Goal: Task Accomplishment & Management: Use online tool/utility

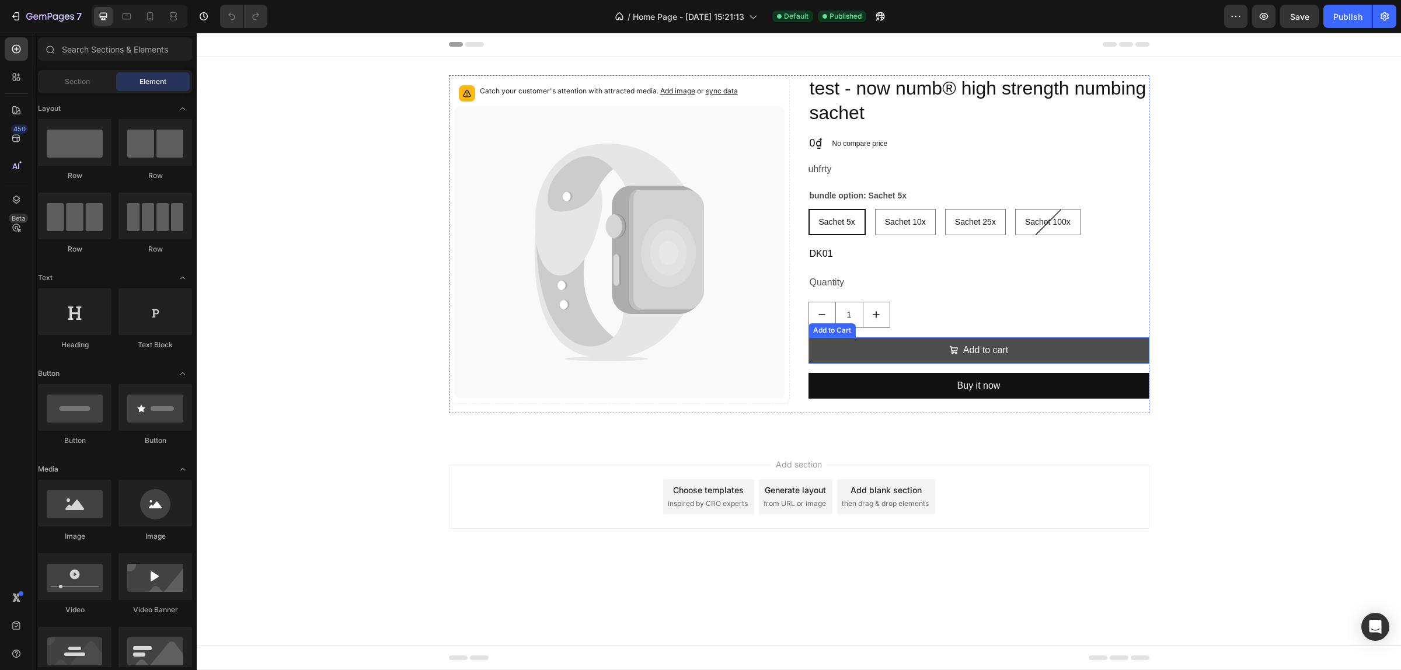
click at [944, 351] on button "Add to cart" at bounding box center [978, 350] width 341 height 26
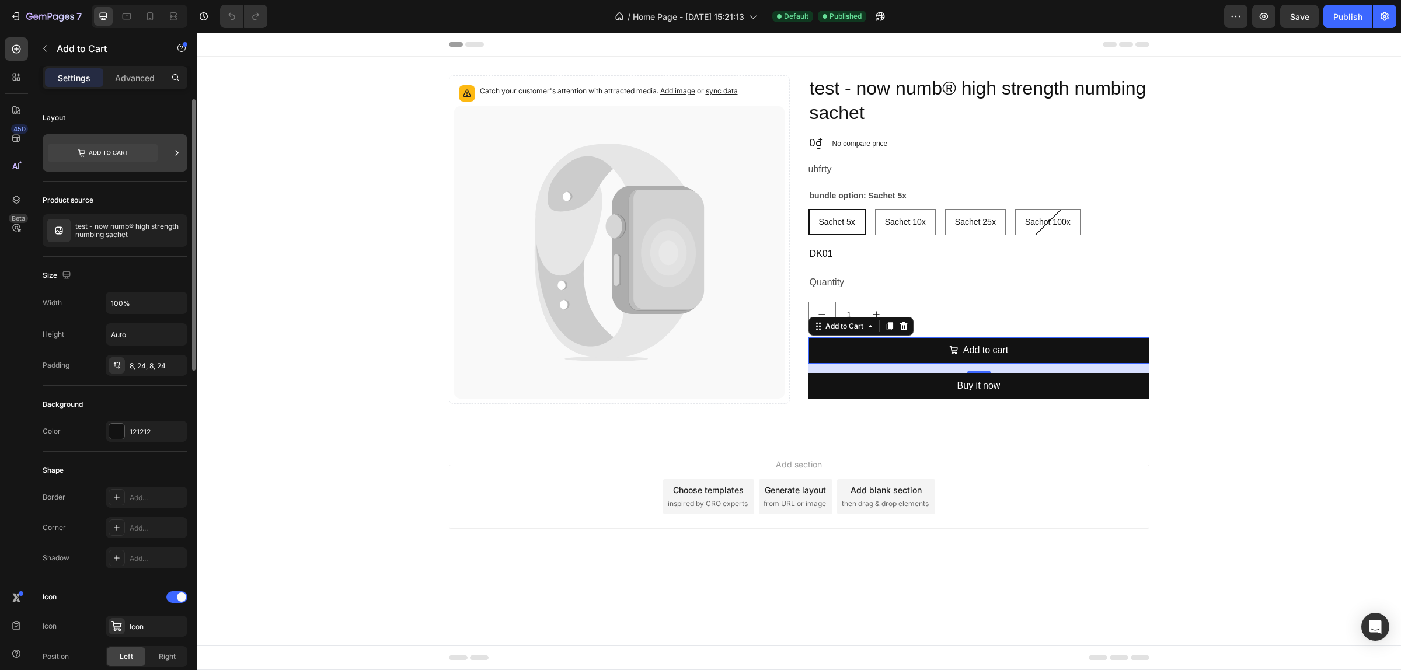
click at [130, 153] on icon at bounding box center [103, 153] width 110 height 18
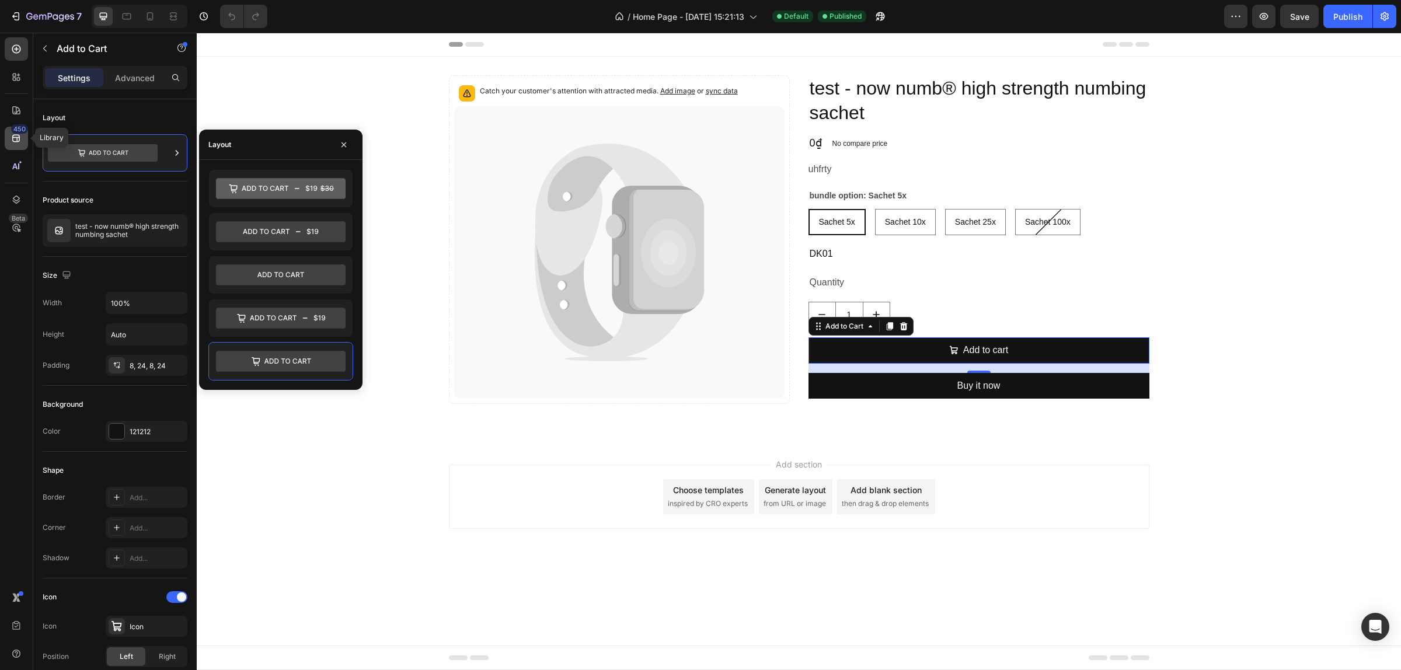
click at [22, 132] on div "450" at bounding box center [19, 128] width 17 height 9
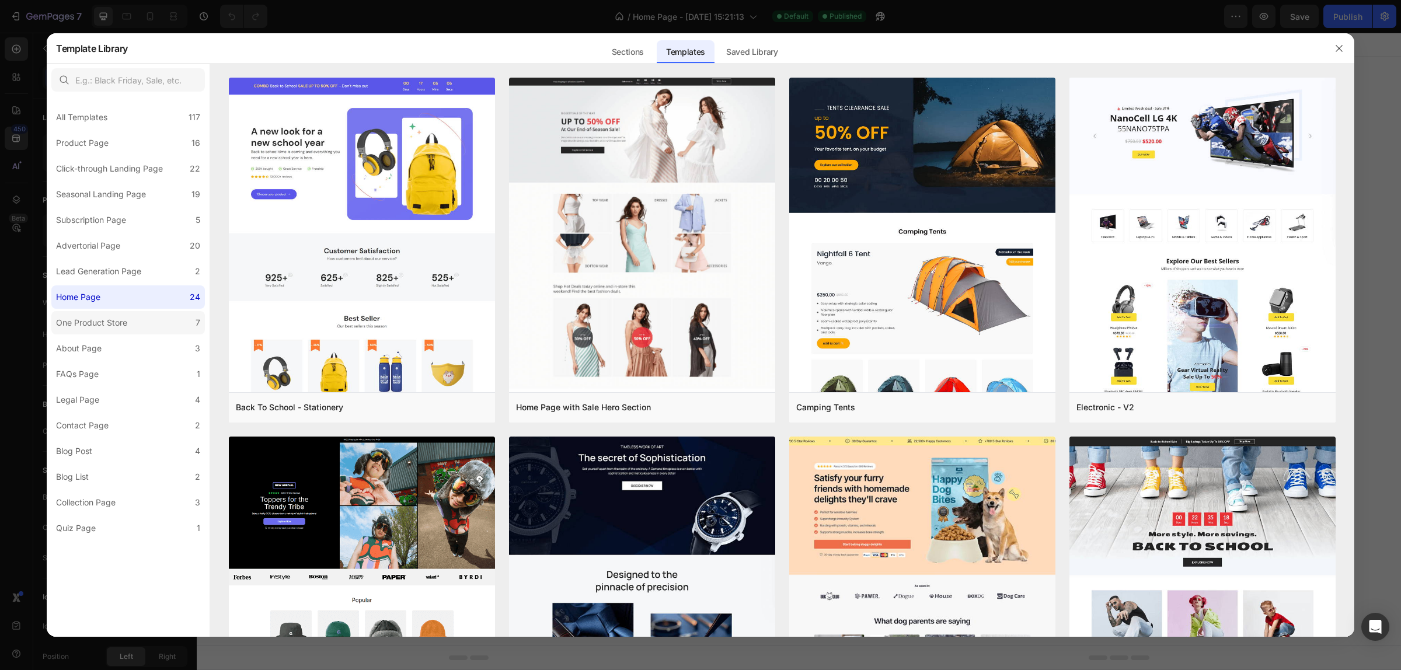
click at [103, 324] on div "One Product Store" at bounding box center [91, 323] width 71 height 14
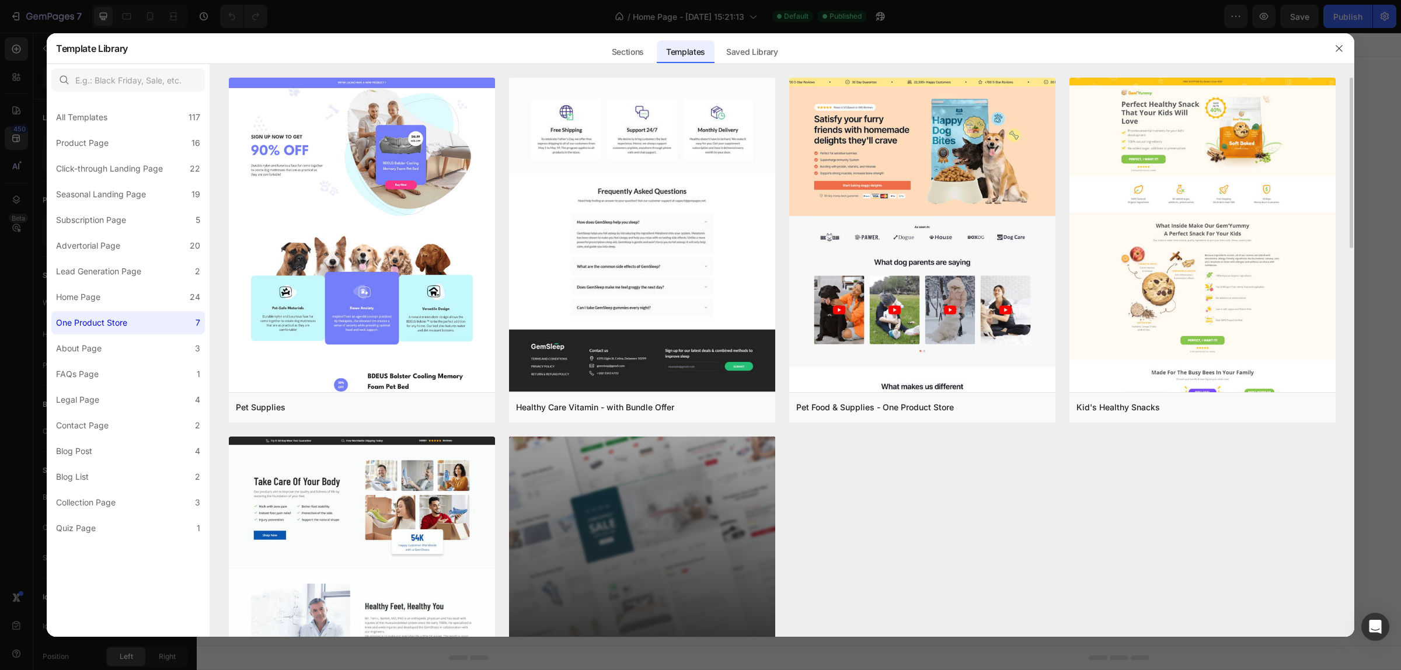
scroll to position [158, 0]
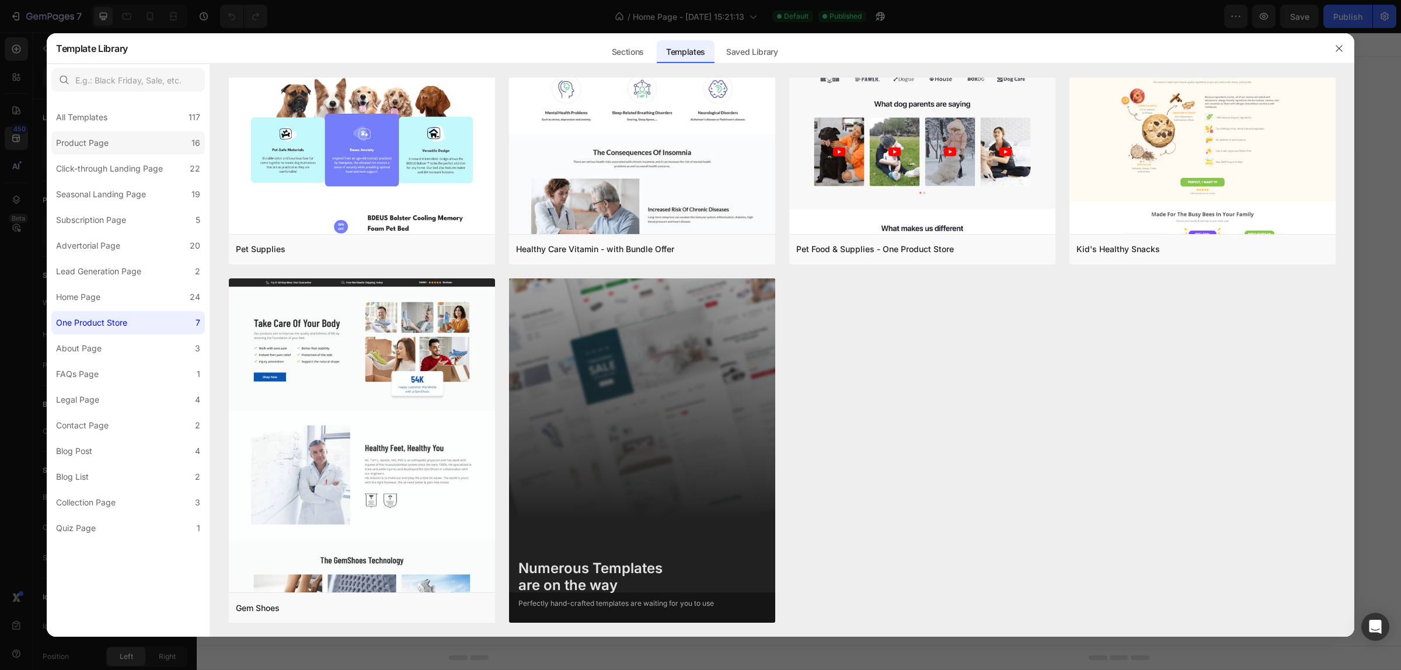
click at [106, 143] on div "Product Page" at bounding box center [82, 143] width 53 height 14
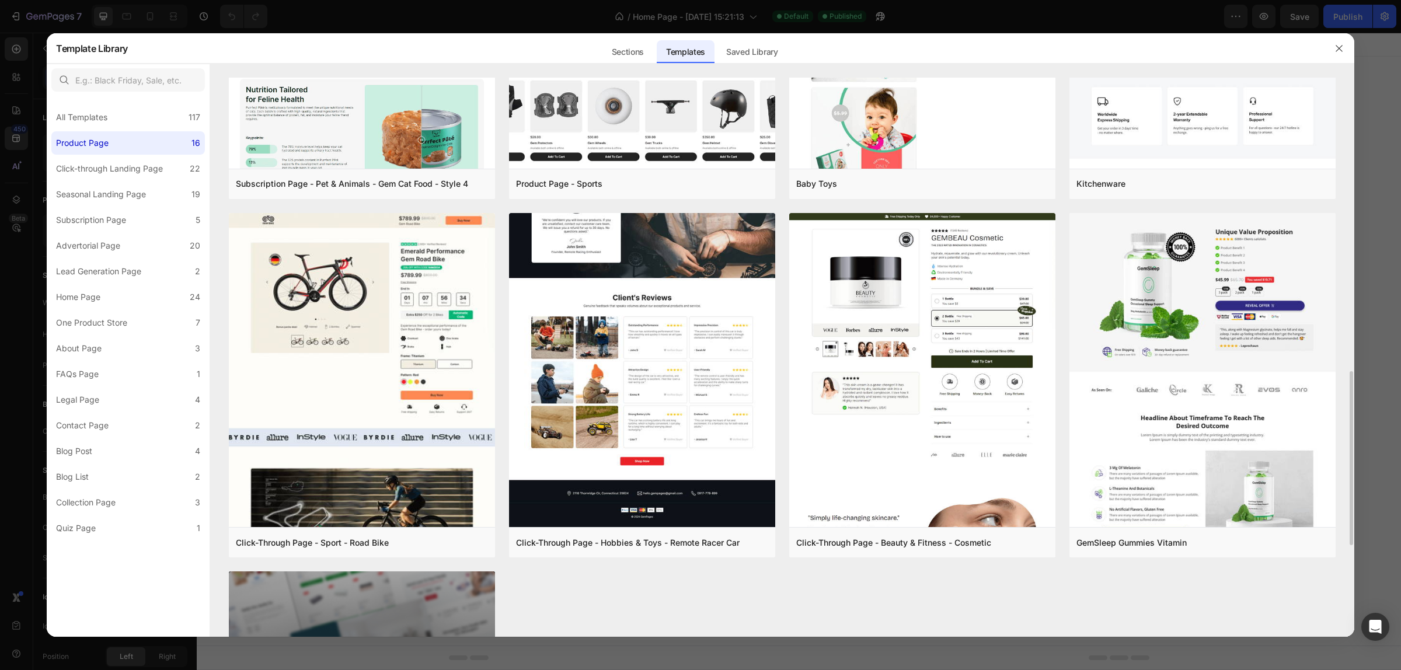
scroll to position [1233, 0]
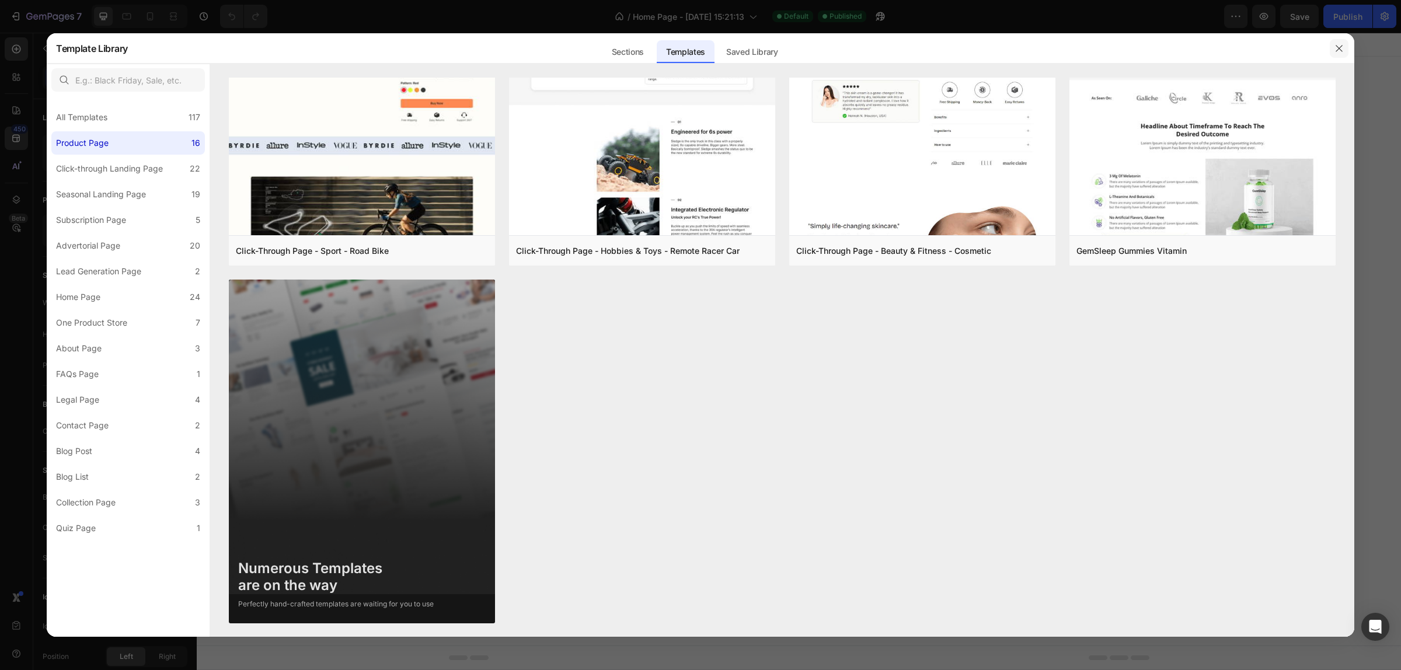
click at [1338, 51] on icon "button" at bounding box center [1338, 48] width 9 height 9
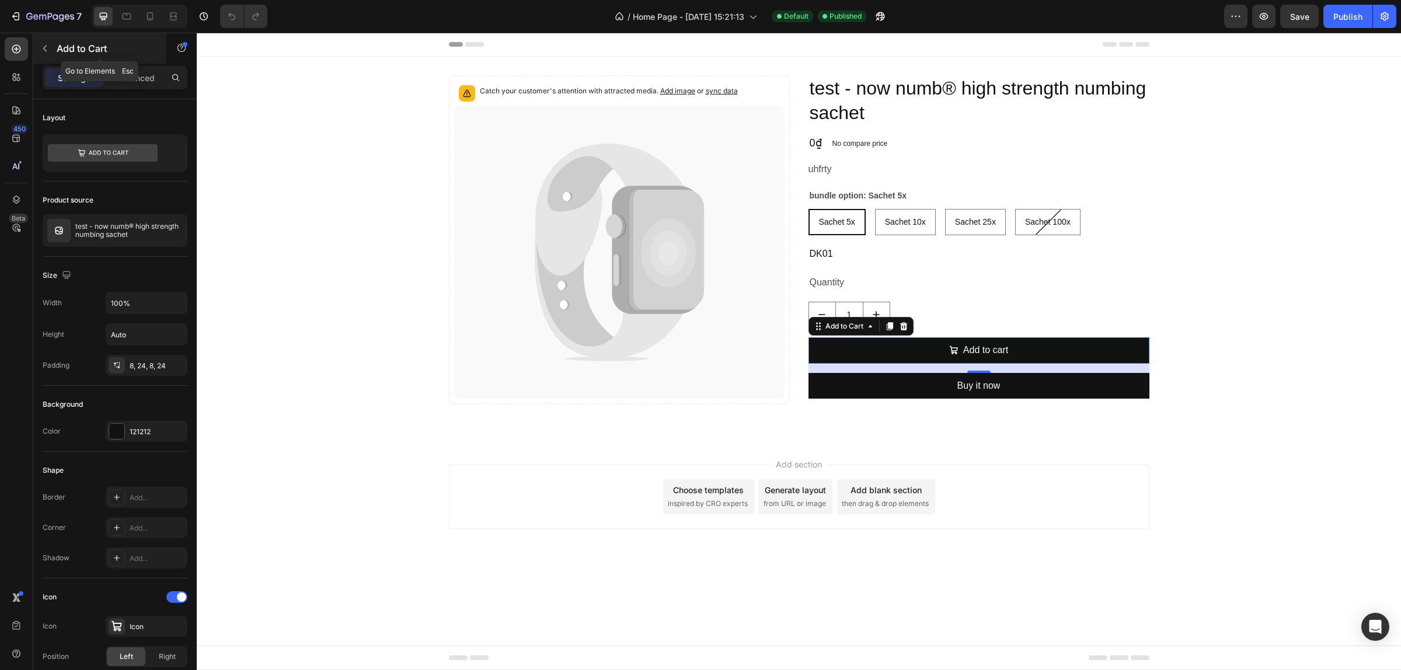
click at [53, 43] on button "button" at bounding box center [45, 48] width 19 height 19
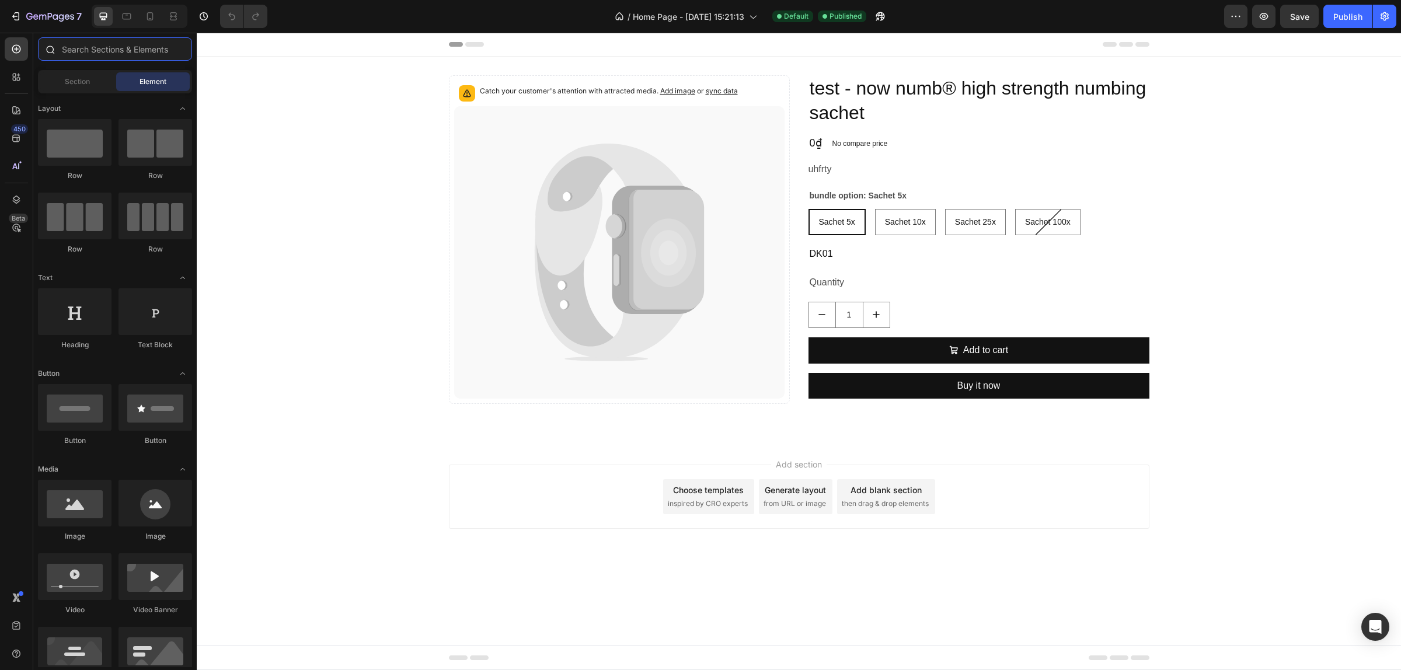
click at [78, 47] on input "text" at bounding box center [115, 48] width 154 height 23
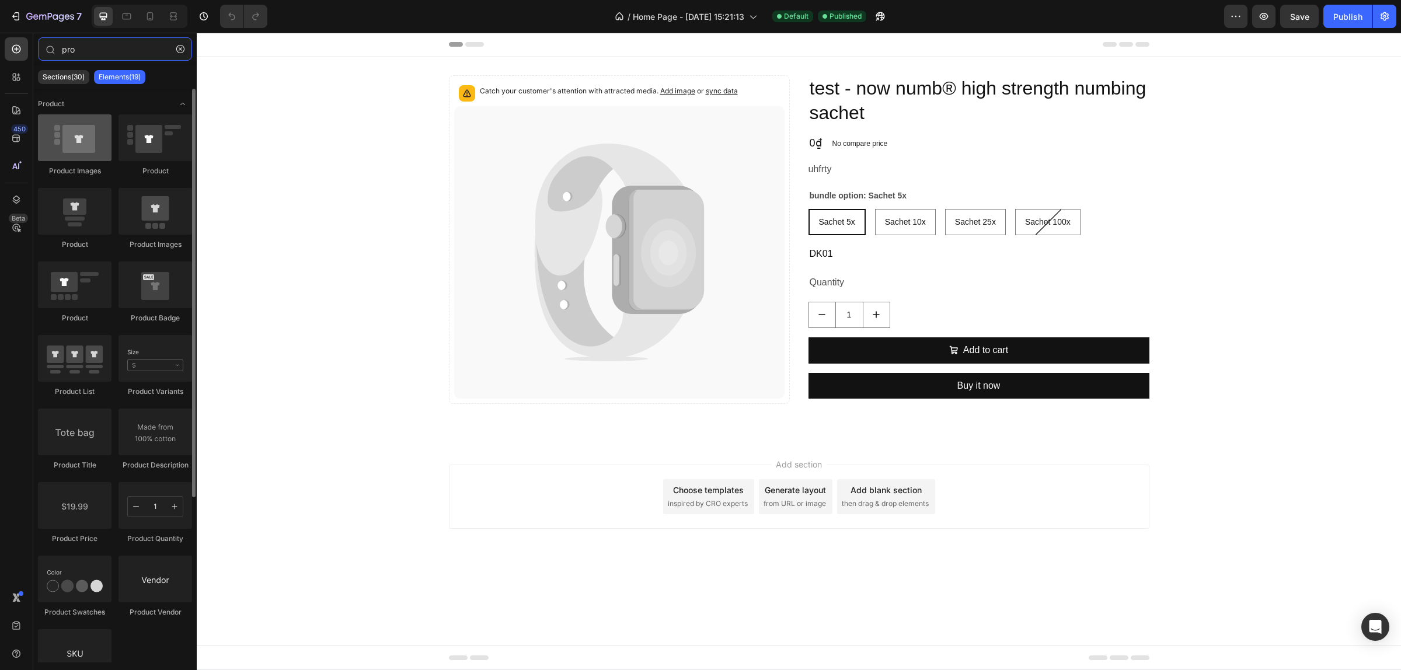
type input "pro"
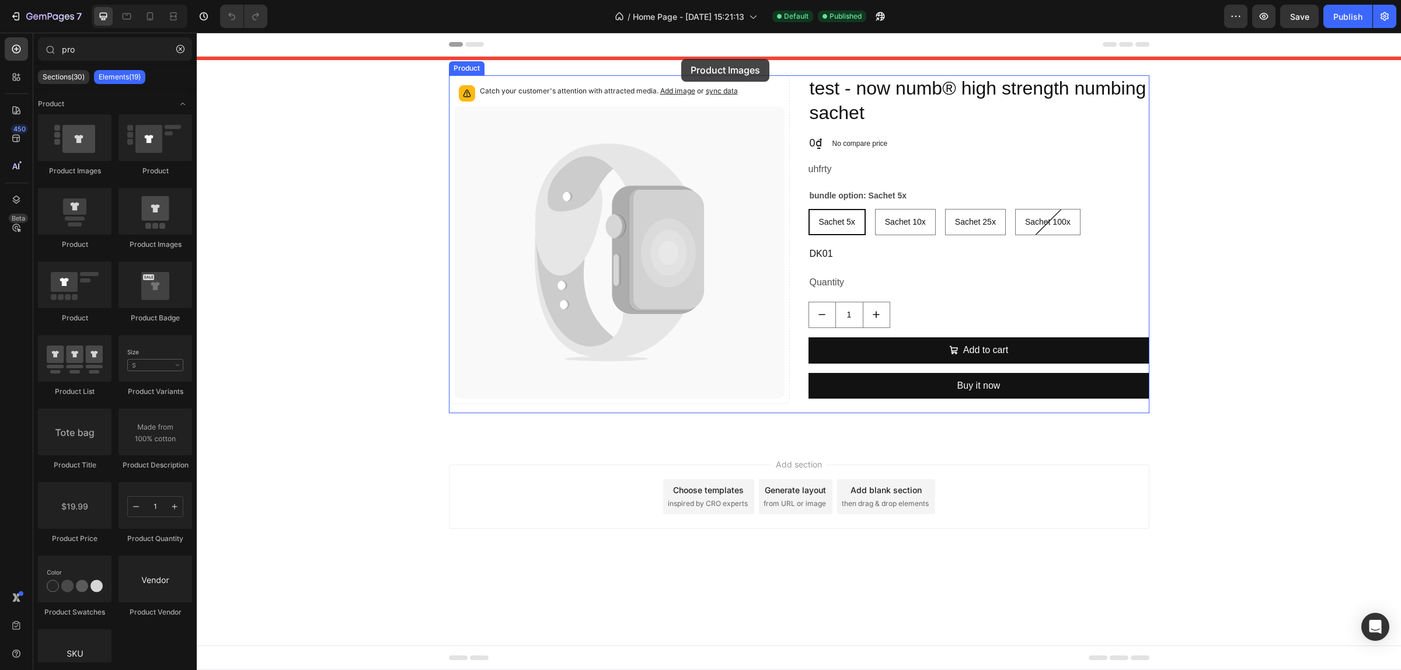
drag, startPoint x: 404, startPoint y: 138, endPoint x: 683, endPoint y: 60, distance: 289.9
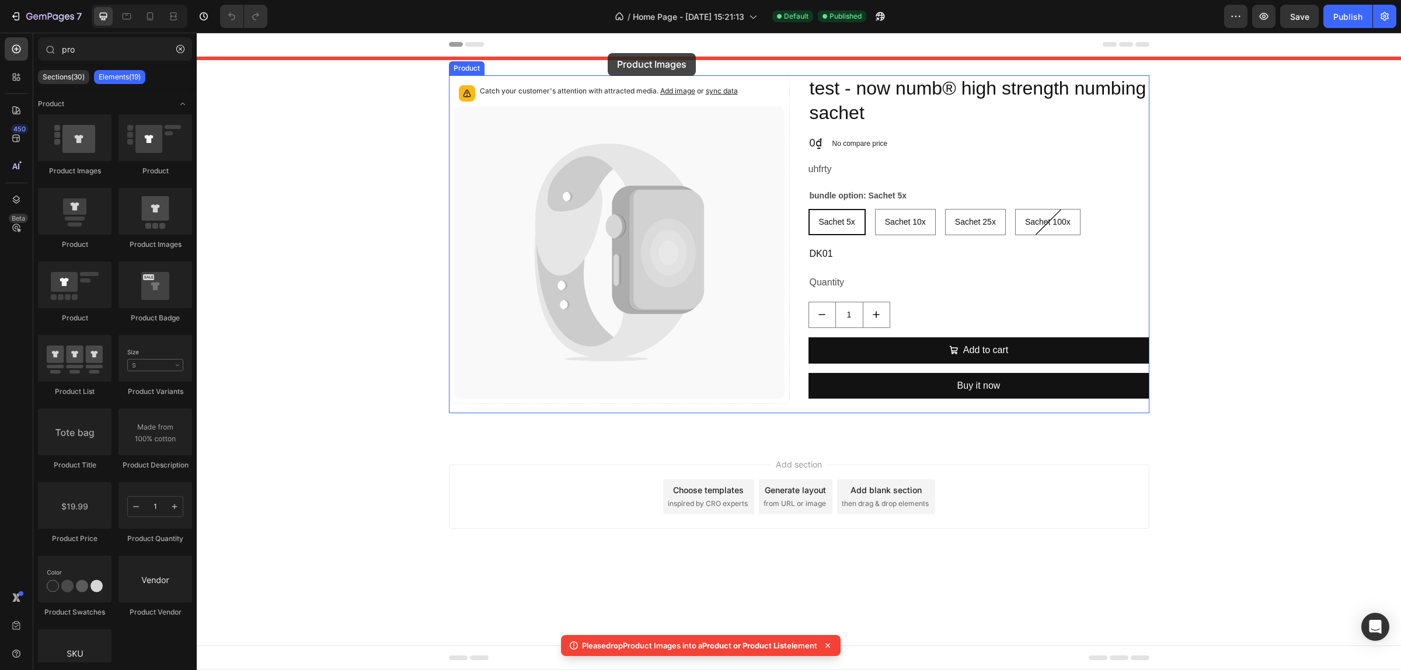
drag, startPoint x: 277, startPoint y: 176, endPoint x: 608, endPoint y: 53, distance: 353.4
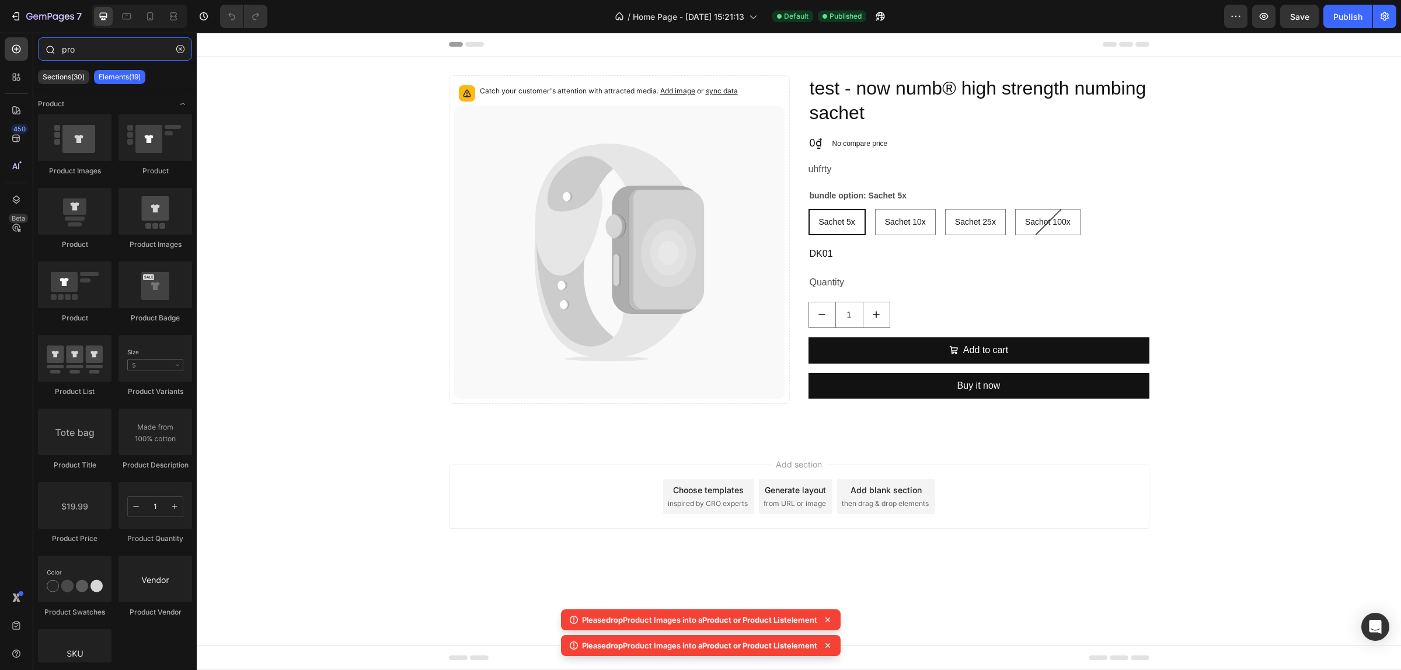
click at [106, 51] on input "pro" at bounding box center [115, 48] width 154 height 23
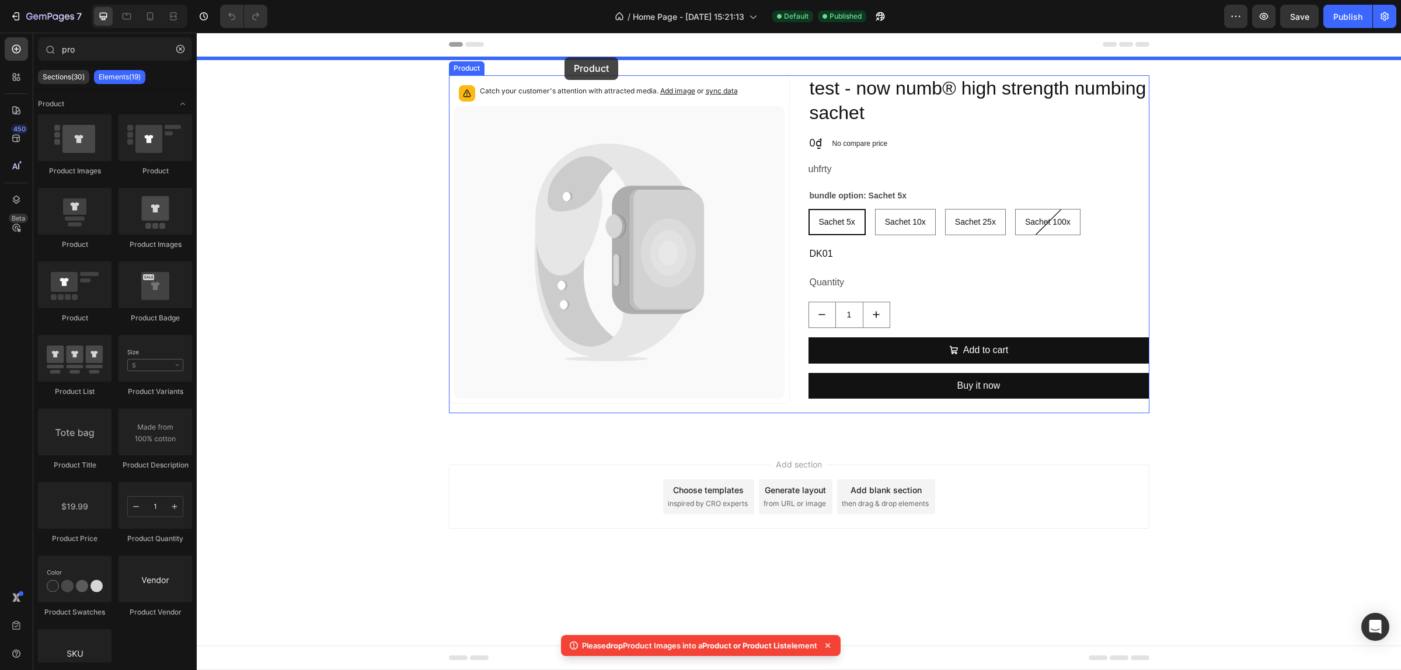
drag, startPoint x: 352, startPoint y: 168, endPoint x: 564, endPoint y: 57, distance: 239.6
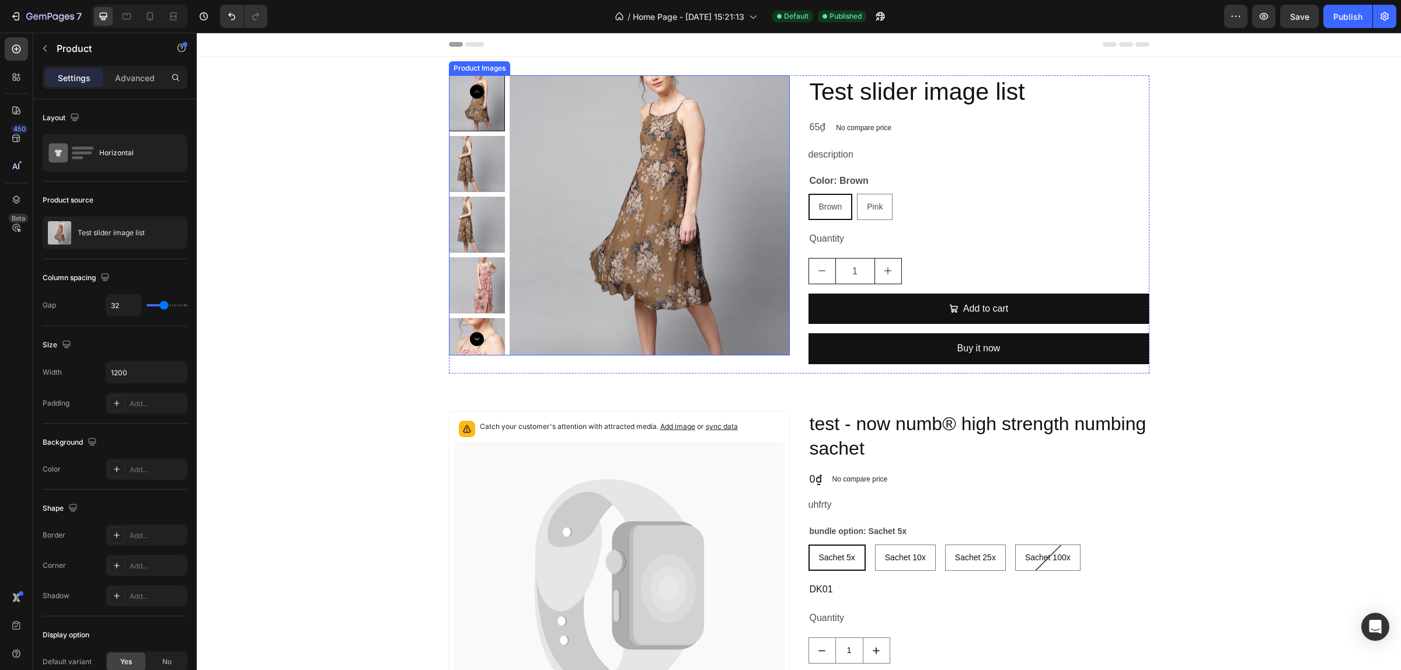
click at [572, 138] on img at bounding box center [650, 215] width 280 height 280
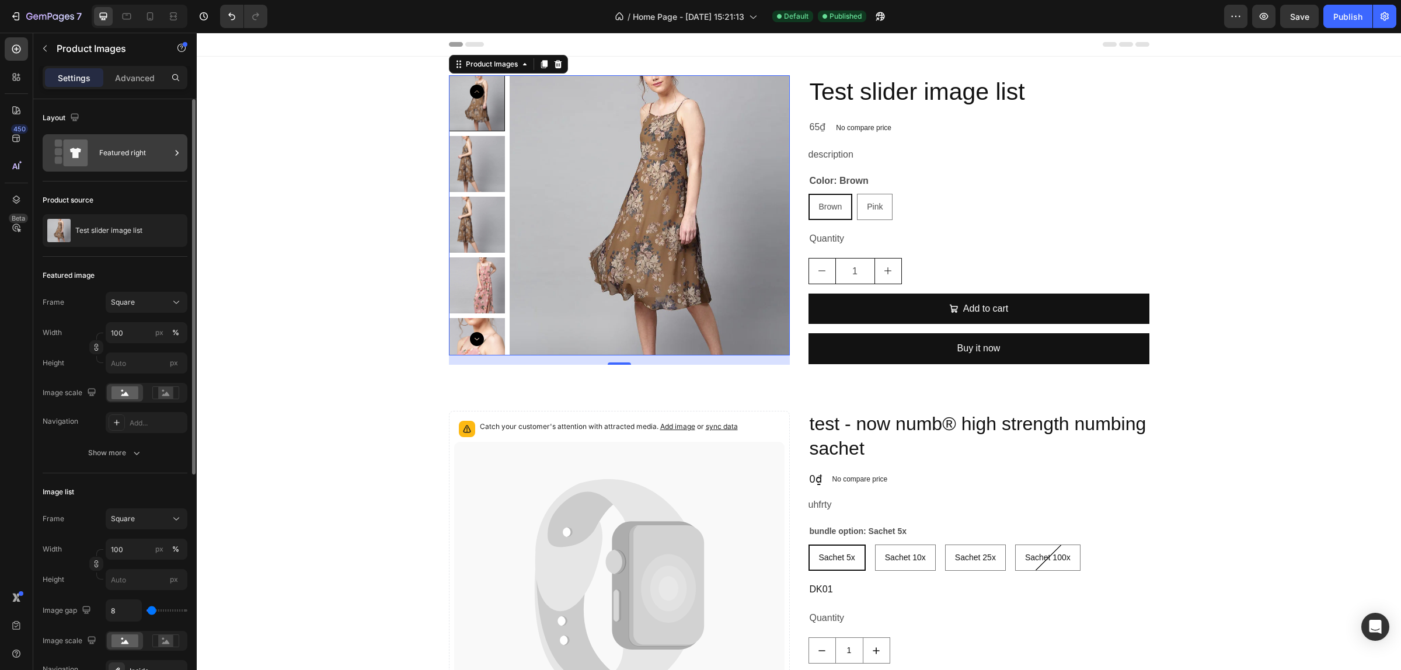
click at [108, 145] on div "Featured right" at bounding box center [134, 152] width 71 height 27
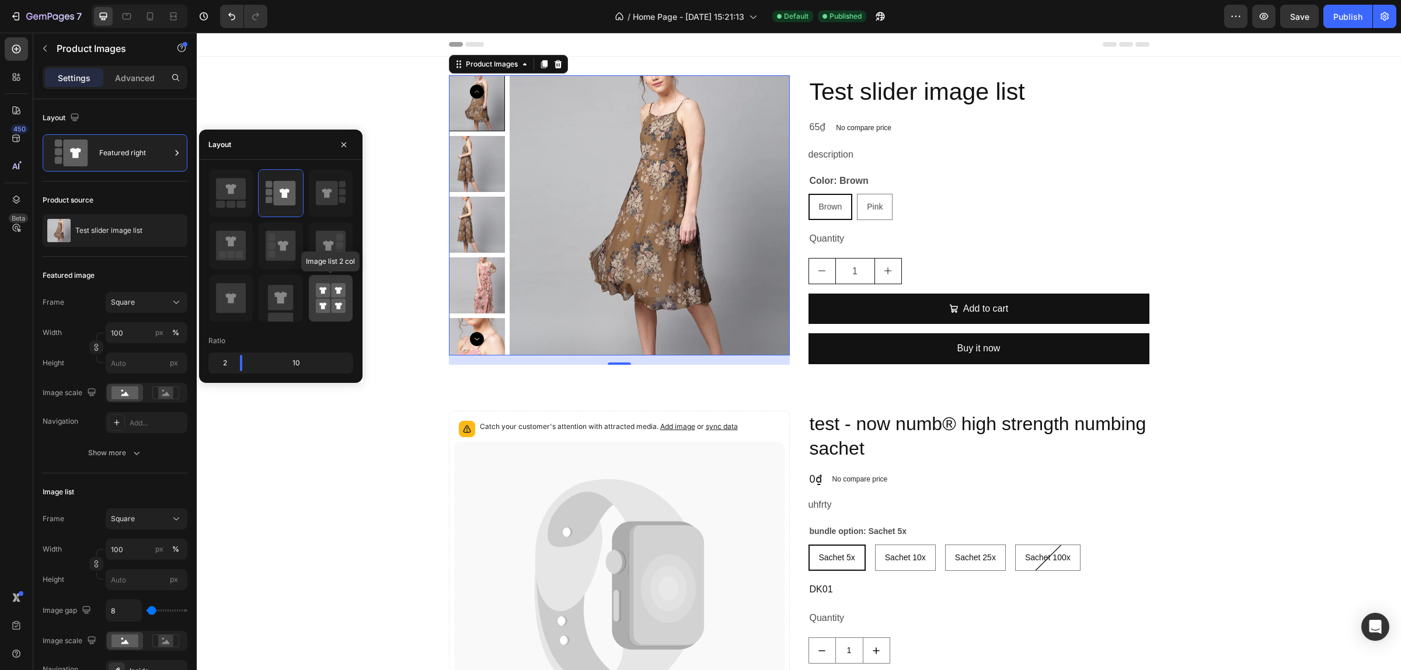
click at [314, 295] on div at bounding box center [331, 298] width 44 height 47
type input "50"
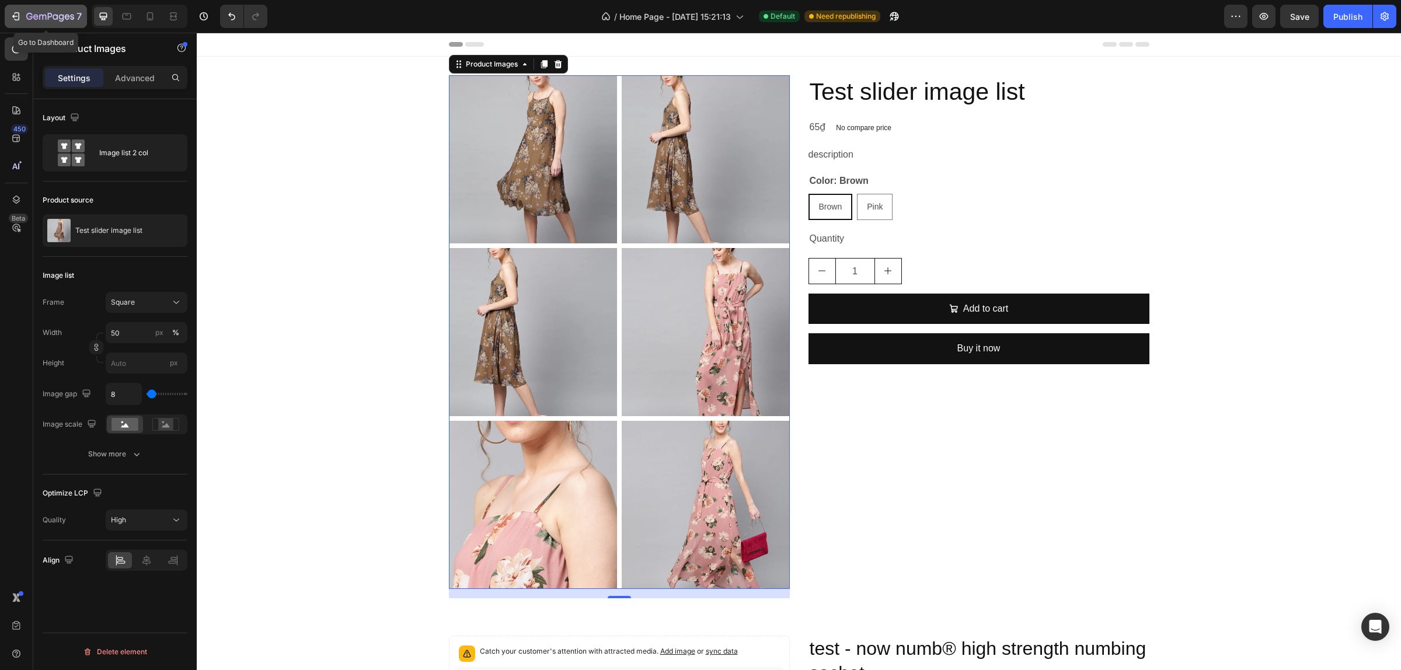
click at [15, 18] on icon "button" at bounding box center [16, 17] width 12 height 12
